Goal: Task Accomplishment & Management: Use online tool/utility

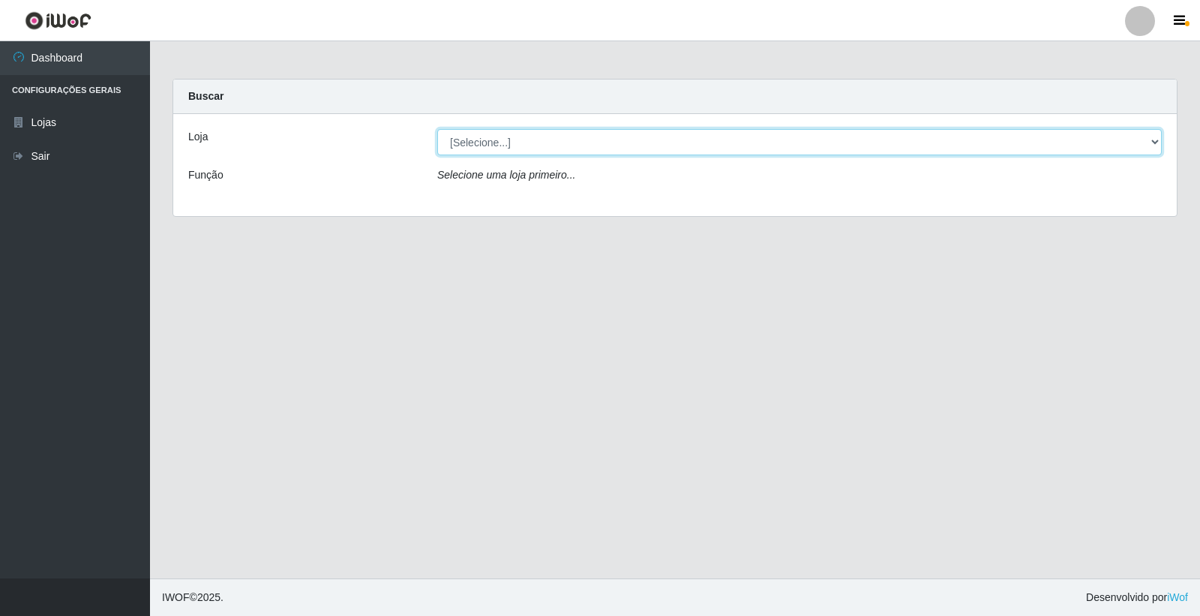
click at [486, 151] on select "[Selecione...] O Feirão - [GEOGRAPHIC_DATA]" at bounding box center [799, 142] width 724 height 26
select select "327"
click at [437, 129] on select "[Selecione...] O Feirão - [GEOGRAPHIC_DATA]" at bounding box center [799, 142] width 724 height 26
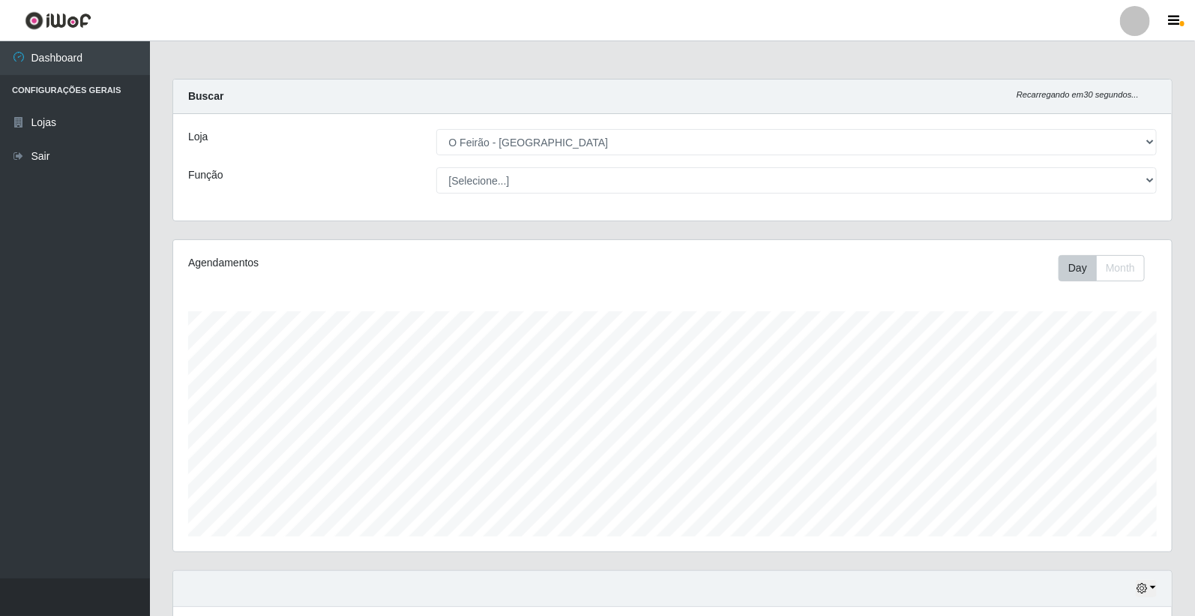
scroll to position [310, 999]
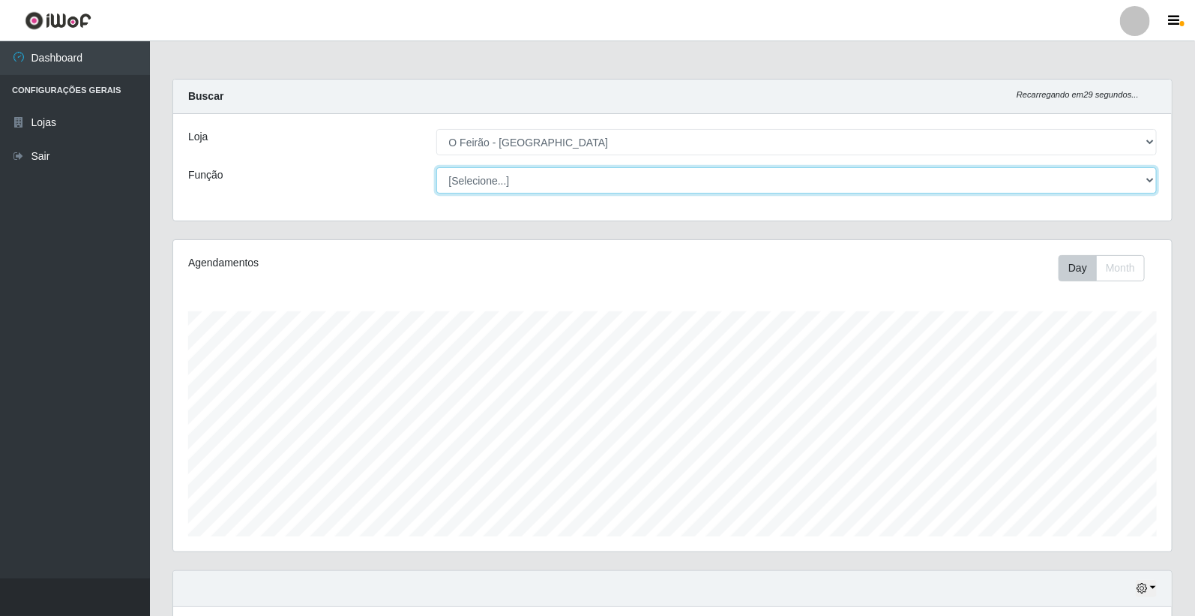
click at [506, 183] on select "[Selecione...] ASG ASG + ASG ++ Embalador Embalador + Embalador ++ Operador de …" at bounding box center [796, 180] width 721 height 26
select select "1"
click at [436, 167] on select "[Selecione...] ASG ASG + ASG ++ Embalador Embalador + Embalador ++ Operador de …" at bounding box center [796, 180] width 721 height 26
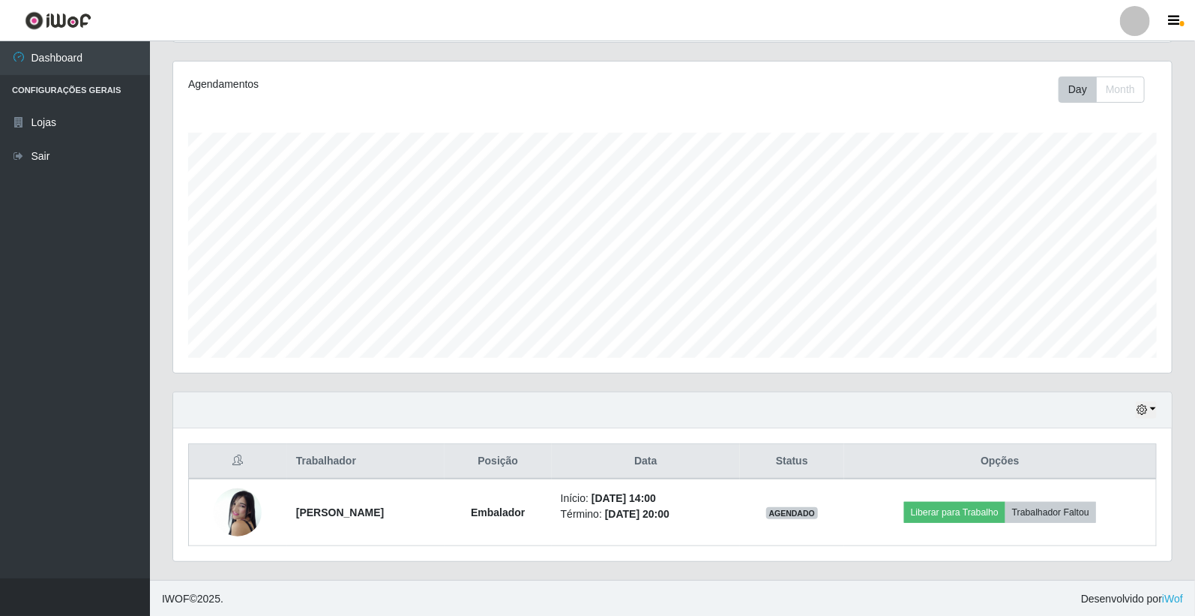
scroll to position [180, 0]
click at [1144, 410] on icon "button" at bounding box center [1142, 408] width 10 height 10
click at [1081, 382] on button "Não encerrados" at bounding box center [1096, 382] width 118 height 31
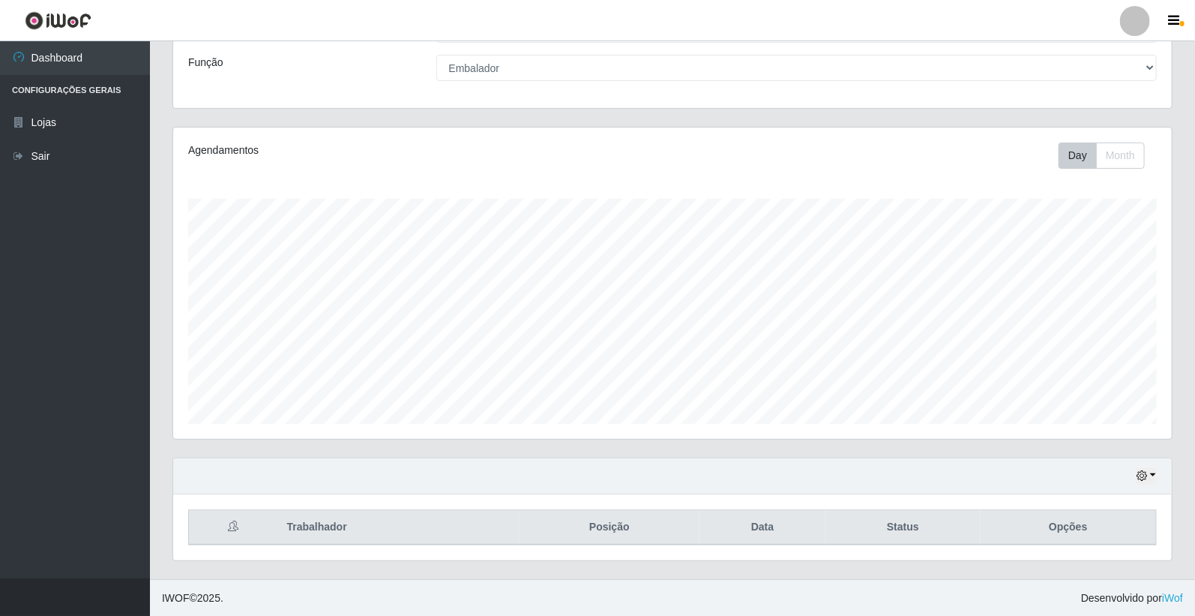
scroll to position [113, 0]
click at [1147, 485] on div "Hoje 1 dia 3 dias 1 Semana Não encerrados" at bounding box center [672, 475] width 999 height 36
click at [1148, 482] on button "button" at bounding box center [1146, 474] width 21 height 17
click at [1081, 384] on button "3 dias" at bounding box center [1096, 386] width 118 height 31
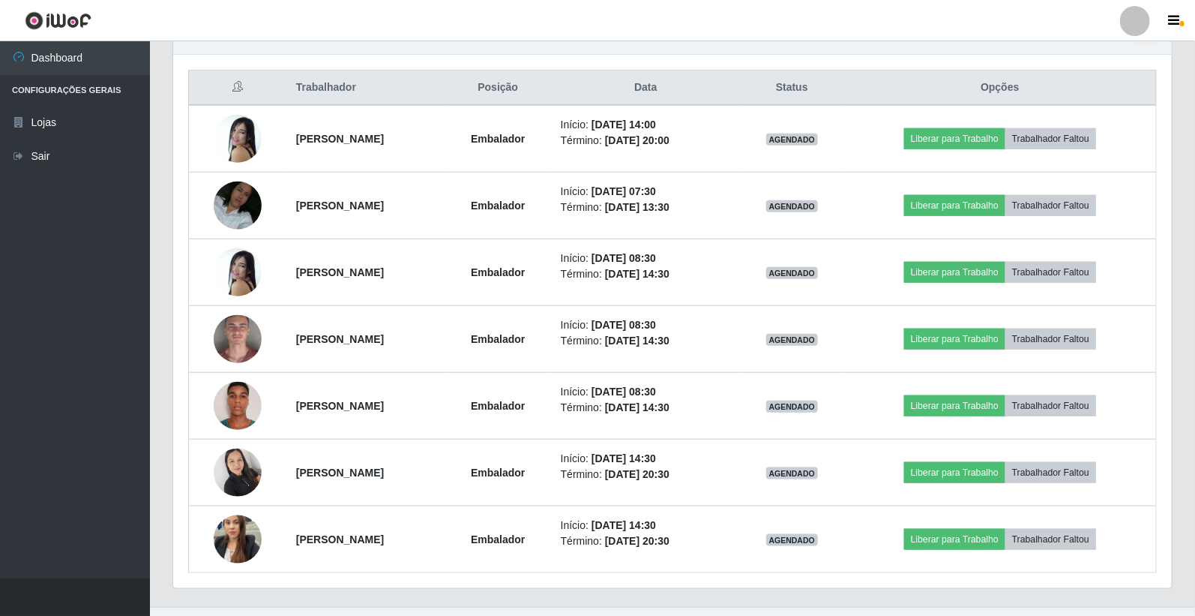
scroll to position [581, 0]
